Goal: Information Seeking & Learning: Learn about a topic

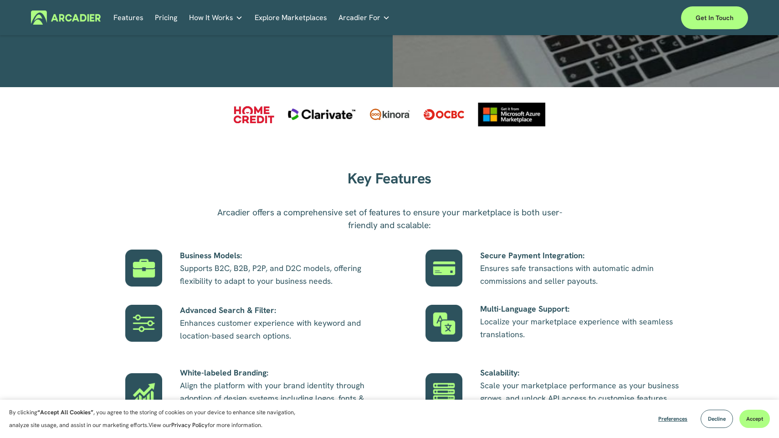
scroll to position [417, 0]
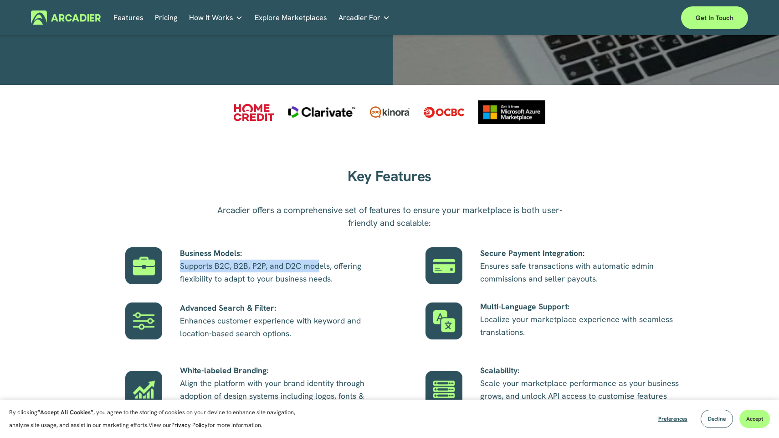
drag, startPoint x: 181, startPoint y: 267, endPoint x: 316, endPoint y: 266, distance: 134.9
click at [316, 266] on p "Business Models: Supports B2C, B2B, P2P, and D2C models, offering flexibility t…" at bounding box center [280, 266] width 201 height 38
copy p "Supports B2C, B2B, P2P, and D2C models, offering flexibility to adapt to your b…"
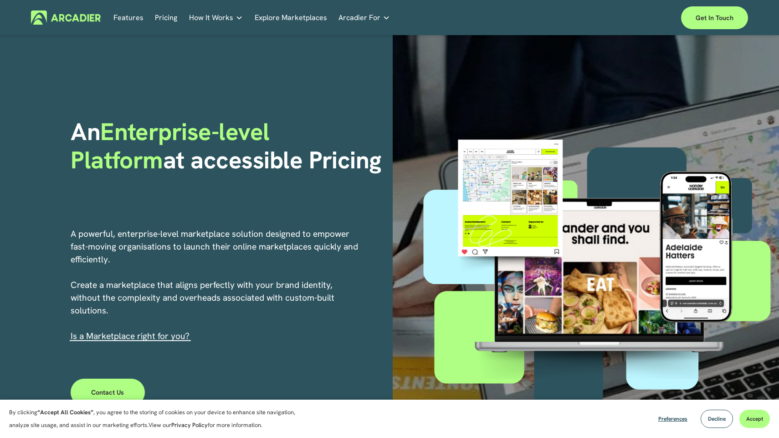
scroll to position [458, 0]
click at [114, 108] on div "An Enterprise-level Platform at accessible Pricing A powerful, enterprise-level…" at bounding box center [389, 268] width 779 height 466
click at [119, 17] on link "Features" at bounding box center [128, 17] width 30 height 14
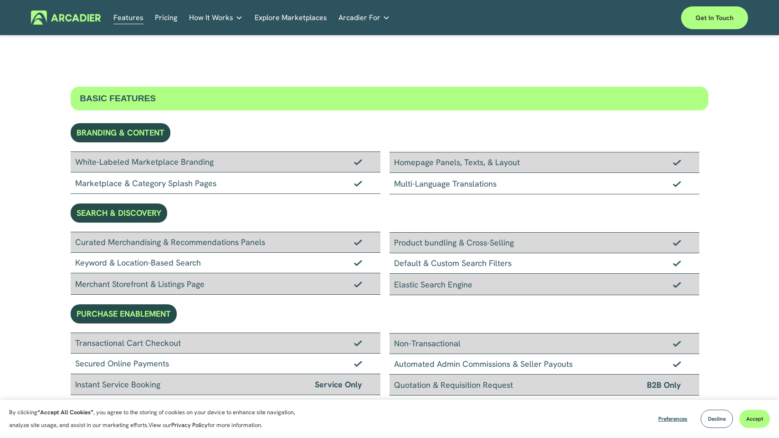
click at [77, 13] on img at bounding box center [66, 17] width 70 height 14
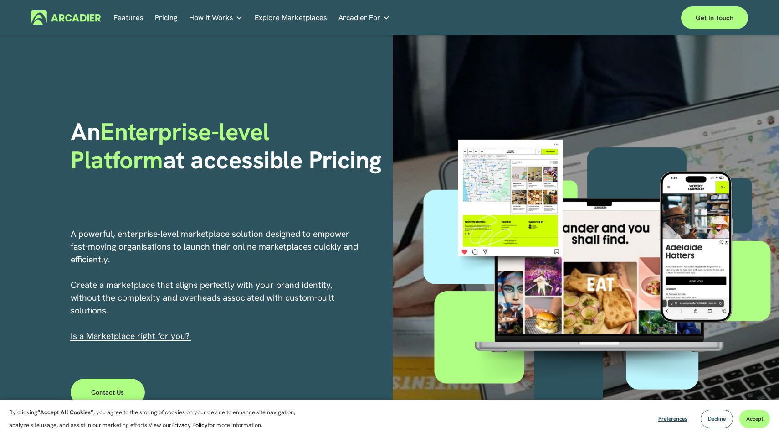
click at [84, 15] on img at bounding box center [66, 17] width 70 height 14
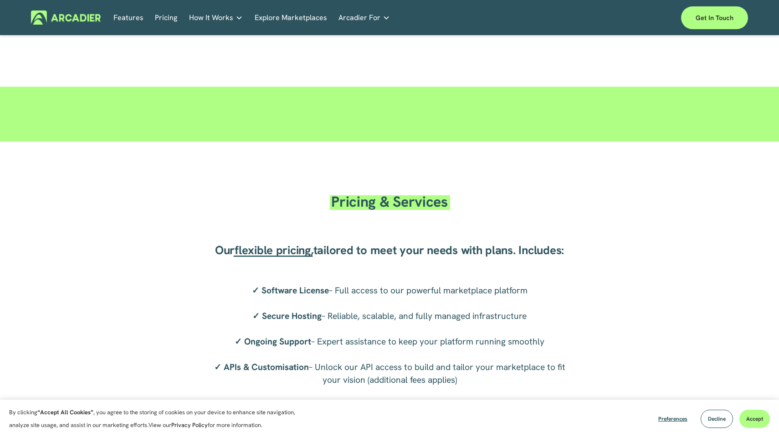
scroll to position [1384, 0]
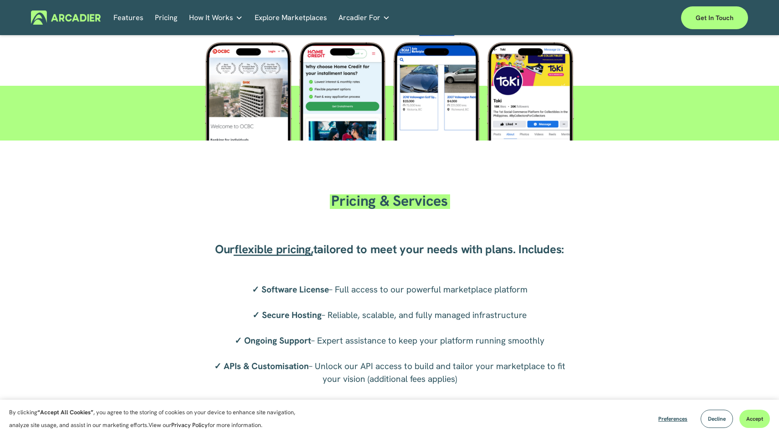
click at [321, 209] on h2 "Pricing & Services" at bounding box center [390, 201] width 146 height 18
click at [329, 203] on h2 "Pricing & Services" at bounding box center [390, 201] width 146 height 18
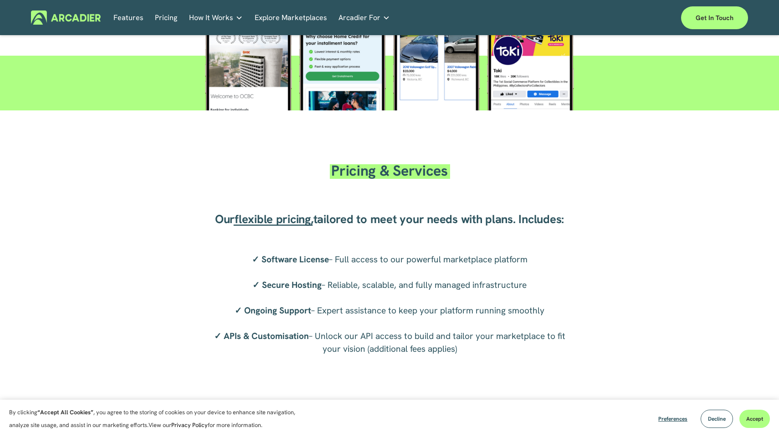
scroll to position [1416, 0]
